Goal: Information Seeking & Learning: Learn about a topic

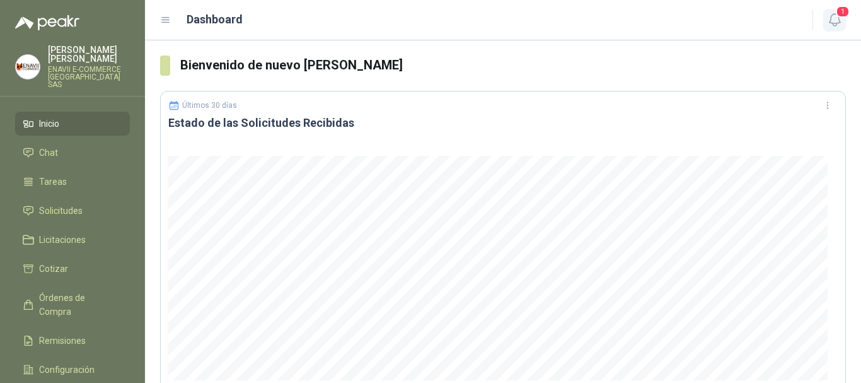
click at [836, 24] on icon "button" at bounding box center [835, 20] width 16 height 16
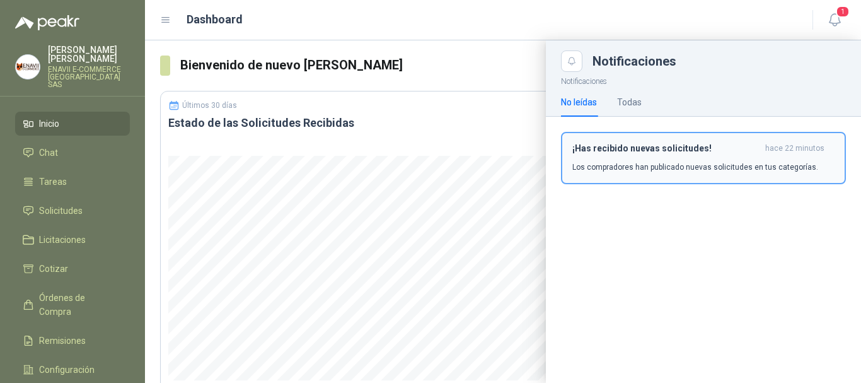
click at [683, 160] on div "¡Has recibido nuevas solicitudes! hace 22 minutos Los compradores han publicado…" at bounding box center [703, 158] width 262 height 30
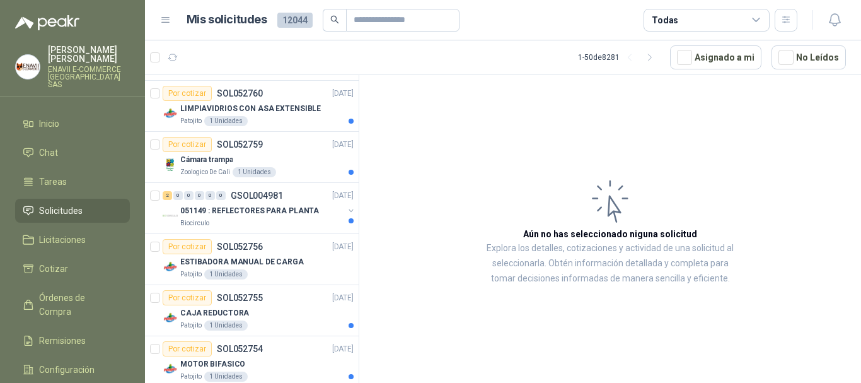
scroll to position [811, 0]
click at [275, 256] on p "ESTIBADORA MANUAL DE CARGA" at bounding box center [242, 262] width 124 height 12
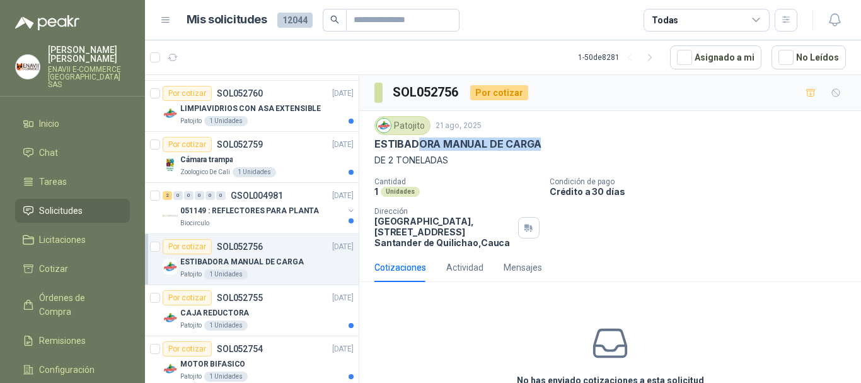
drag, startPoint x: 539, startPoint y: 139, endPoint x: 416, endPoint y: 142, distance: 123.0
click at [416, 142] on div "ESTIBADORA MANUAL DE CARGA" at bounding box center [610, 143] width 472 height 13
drag, startPoint x: 452, startPoint y: 158, endPoint x: 361, endPoint y: 141, distance: 93.0
click at [361, 141] on div "Patojito [DATE] ESTIBADORA MANUAL DE CARGA DE 2 TONELADAS Cantidad 1 Unidades C…" at bounding box center [610, 182] width 502 height 142
